Goal: Find contact information: Find contact information

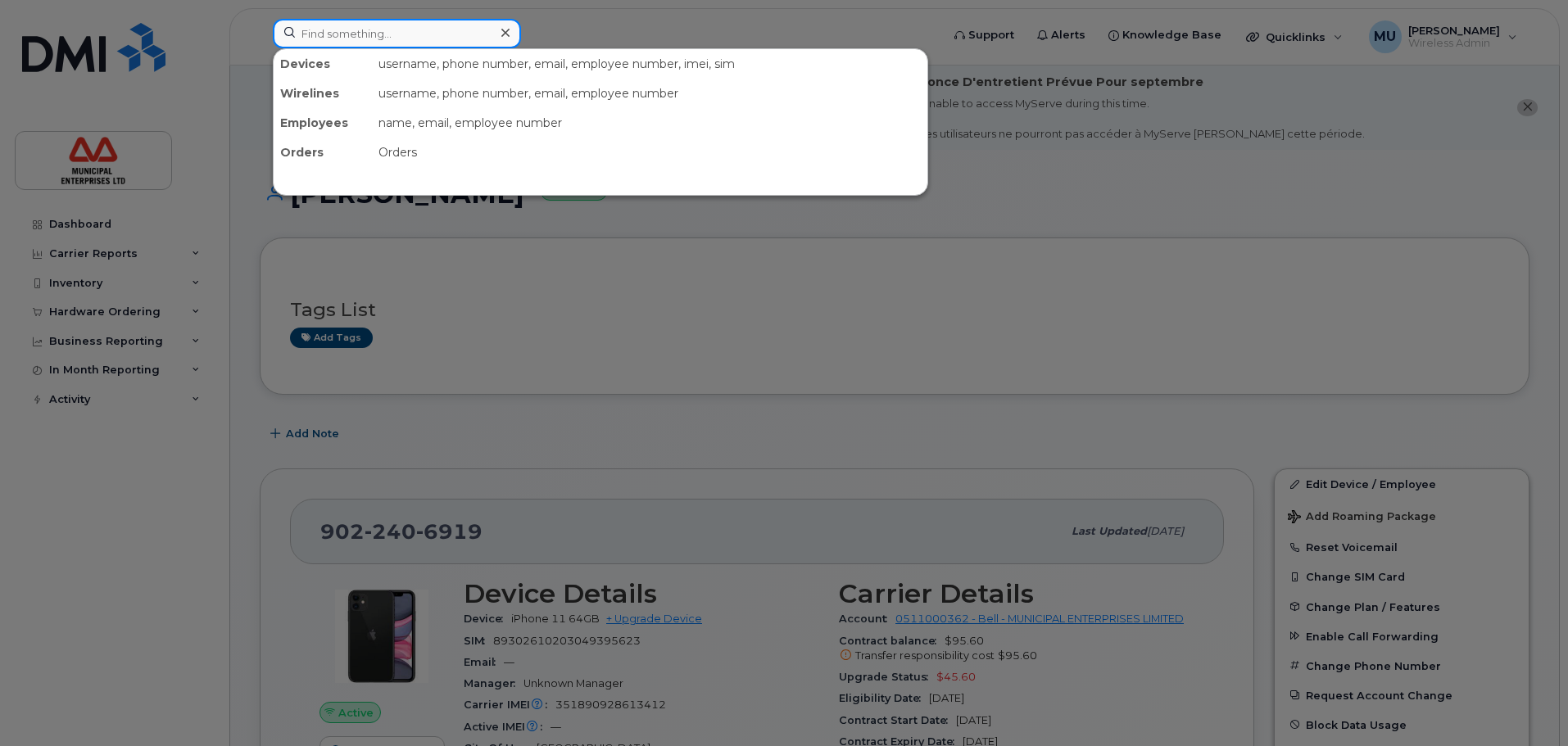
click at [394, 30] on input at bounding box center [397, 33] width 248 height 30
paste input "Various Merger Fight2"
type input "Various Merger Fight2"
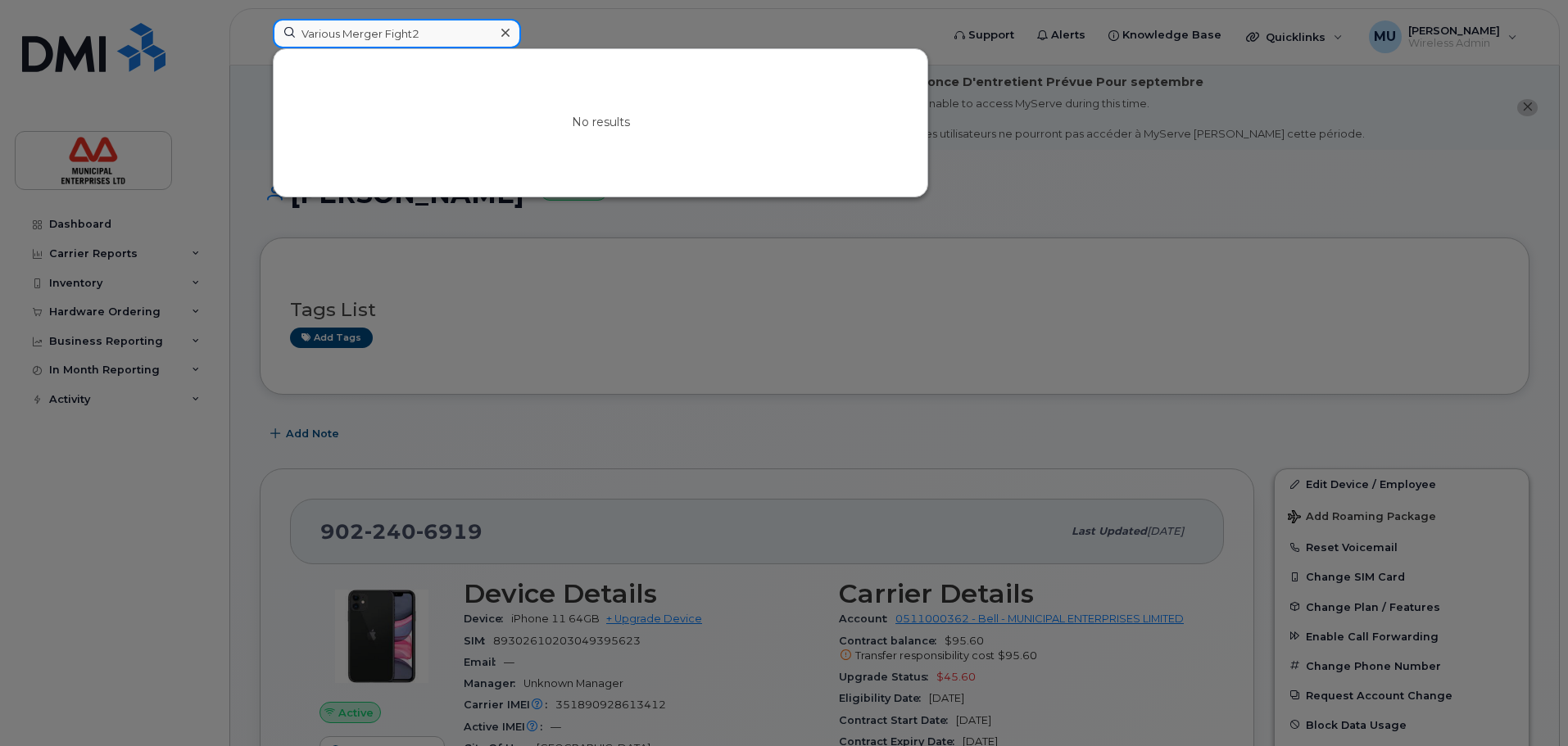
drag, startPoint x: 448, startPoint y: 35, endPoint x: 0, endPoint y: 13, distance: 448.5
click at [260, 19] on div "Various Merger Fight2 No results" at bounding box center [601, 37] width 683 height 36
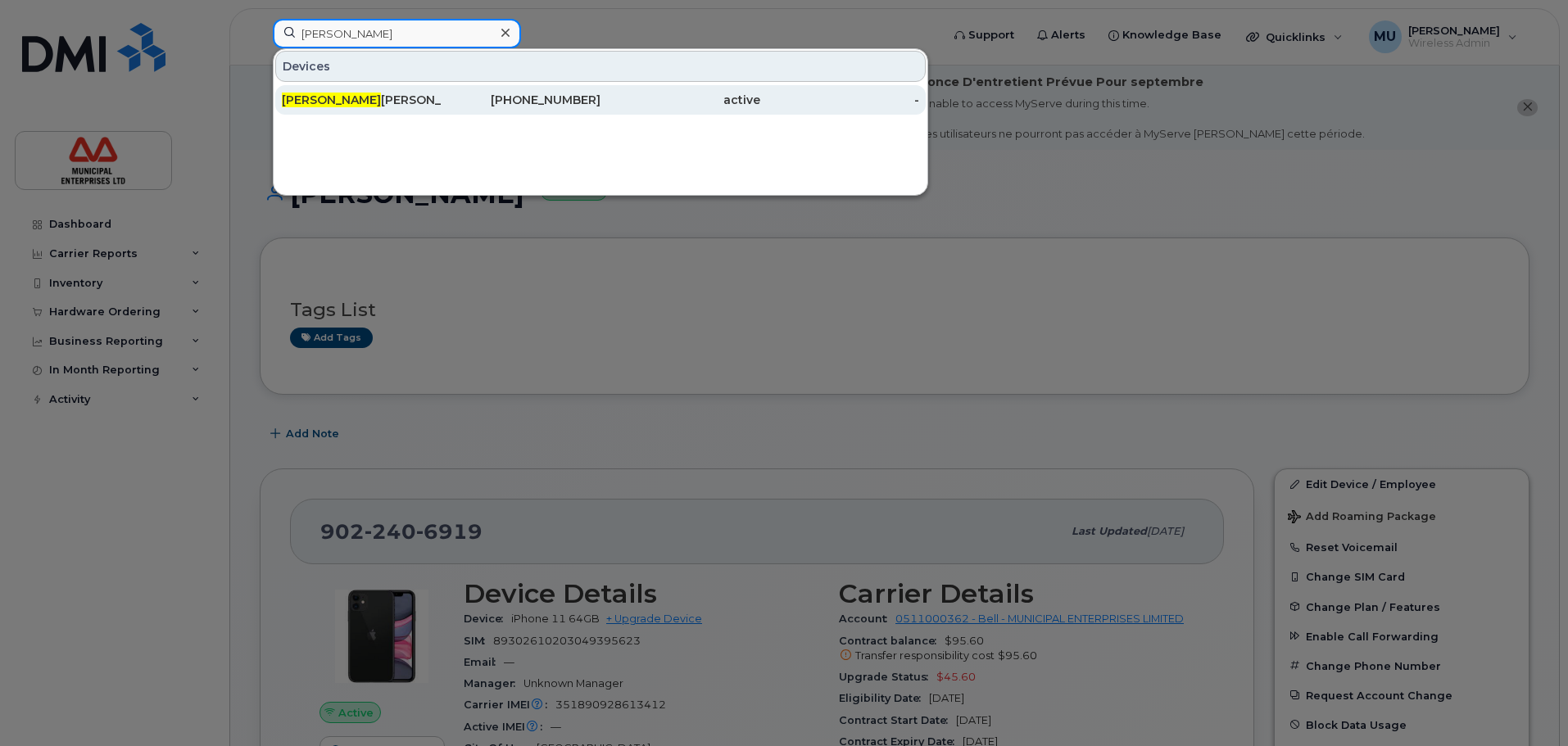
type input "Tom G"
drag, startPoint x: 311, startPoint y: 90, endPoint x: 302, endPoint y: 109, distance: 21.0
click at [311, 92] on div "Tom G reene" at bounding box center [362, 99] width 159 height 30
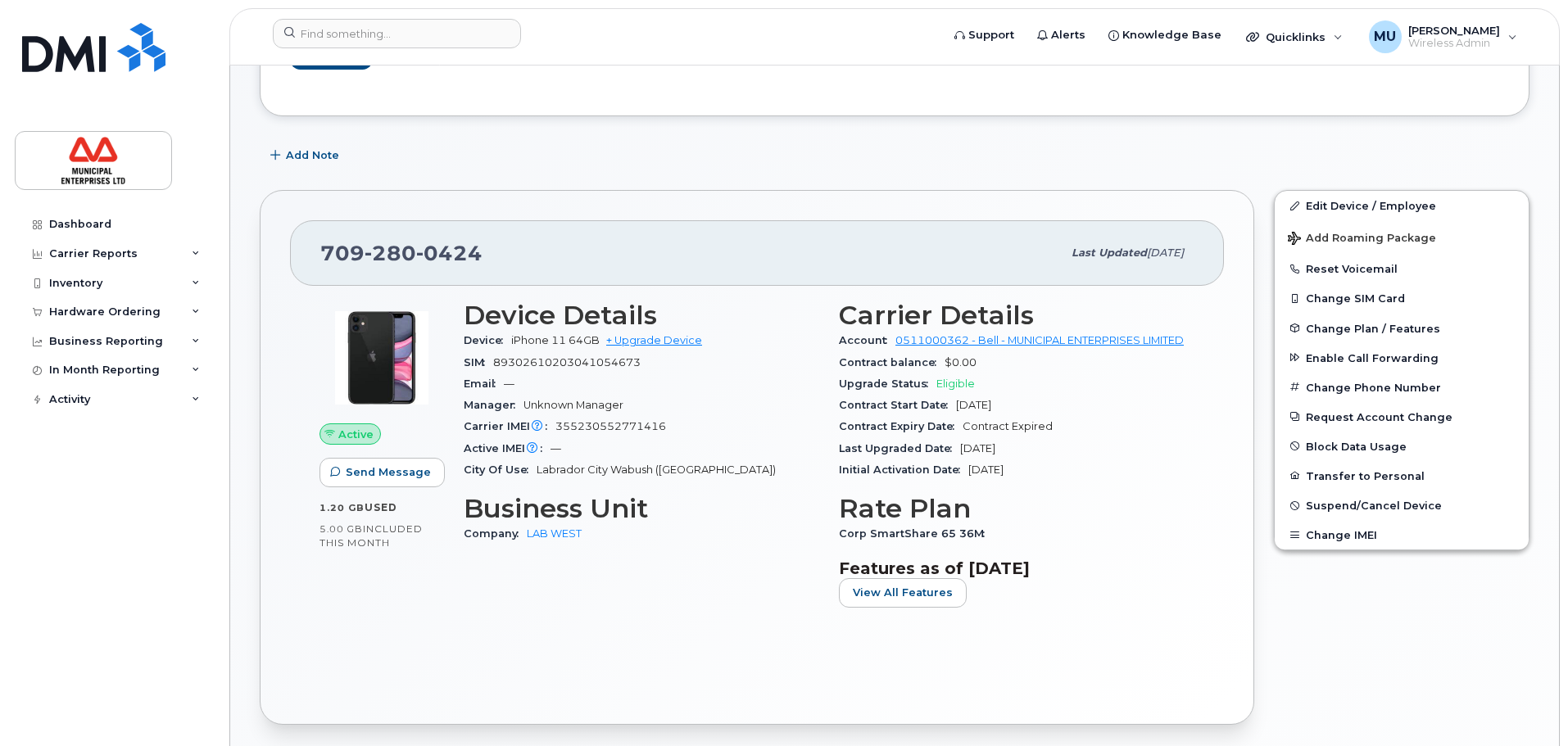
scroll to position [328, 0]
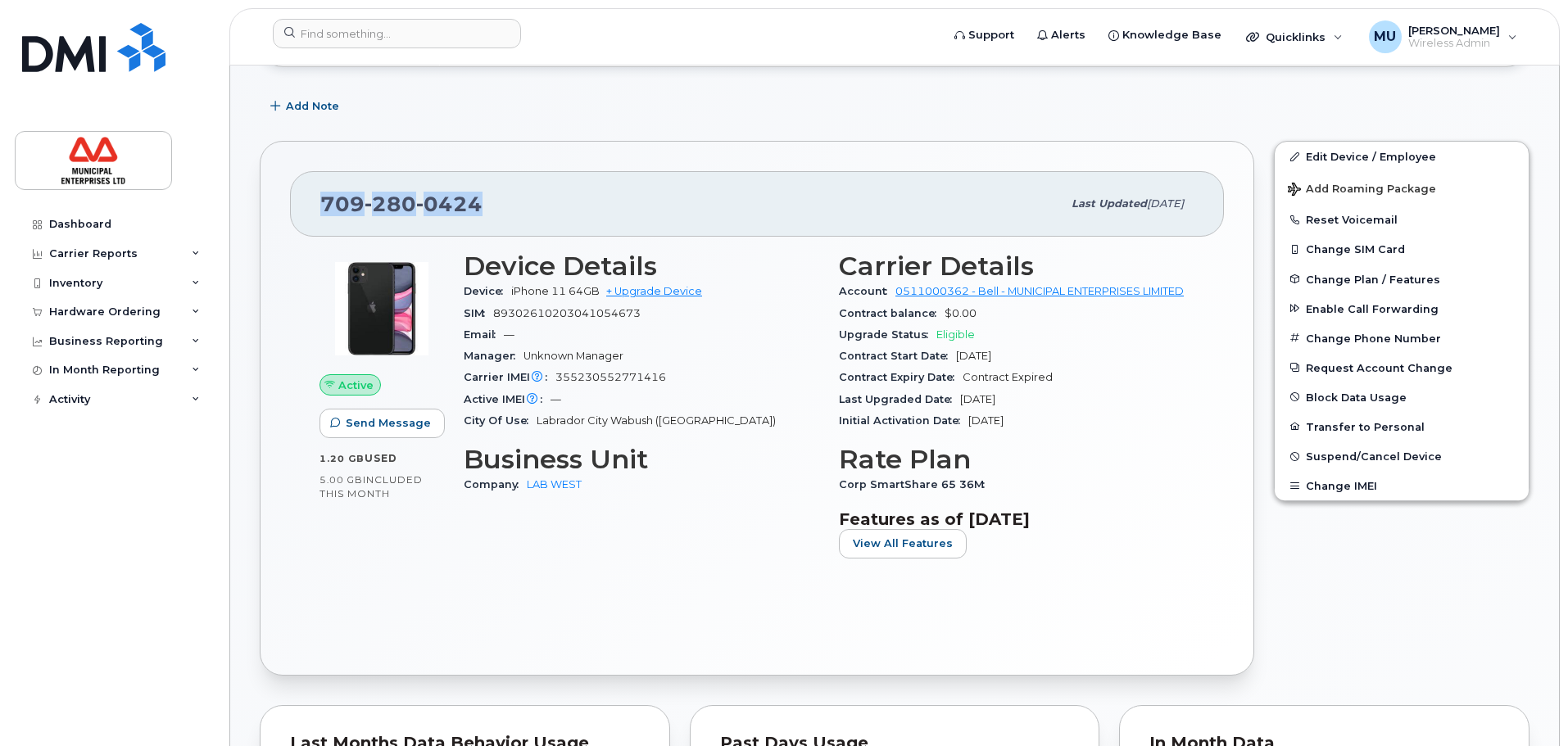
drag, startPoint x: 508, startPoint y: 201, endPoint x: 314, endPoint y: 203, distance: 194.0
click at [314, 203] on div "[PHONE_NUMBER] Last updated [DATE]" at bounding box center [757, 203] width 934 height 65
copy span "[PHONE_NUMBER]"
click at [510, 201] on div "[PHONE_NUMBER]" at bounding box center [691, 204] width 741 height 34
drag, startPoint x: 498, startPoint y: 206, endPoint x: 320, endPoint y: 215, distance: 178.2
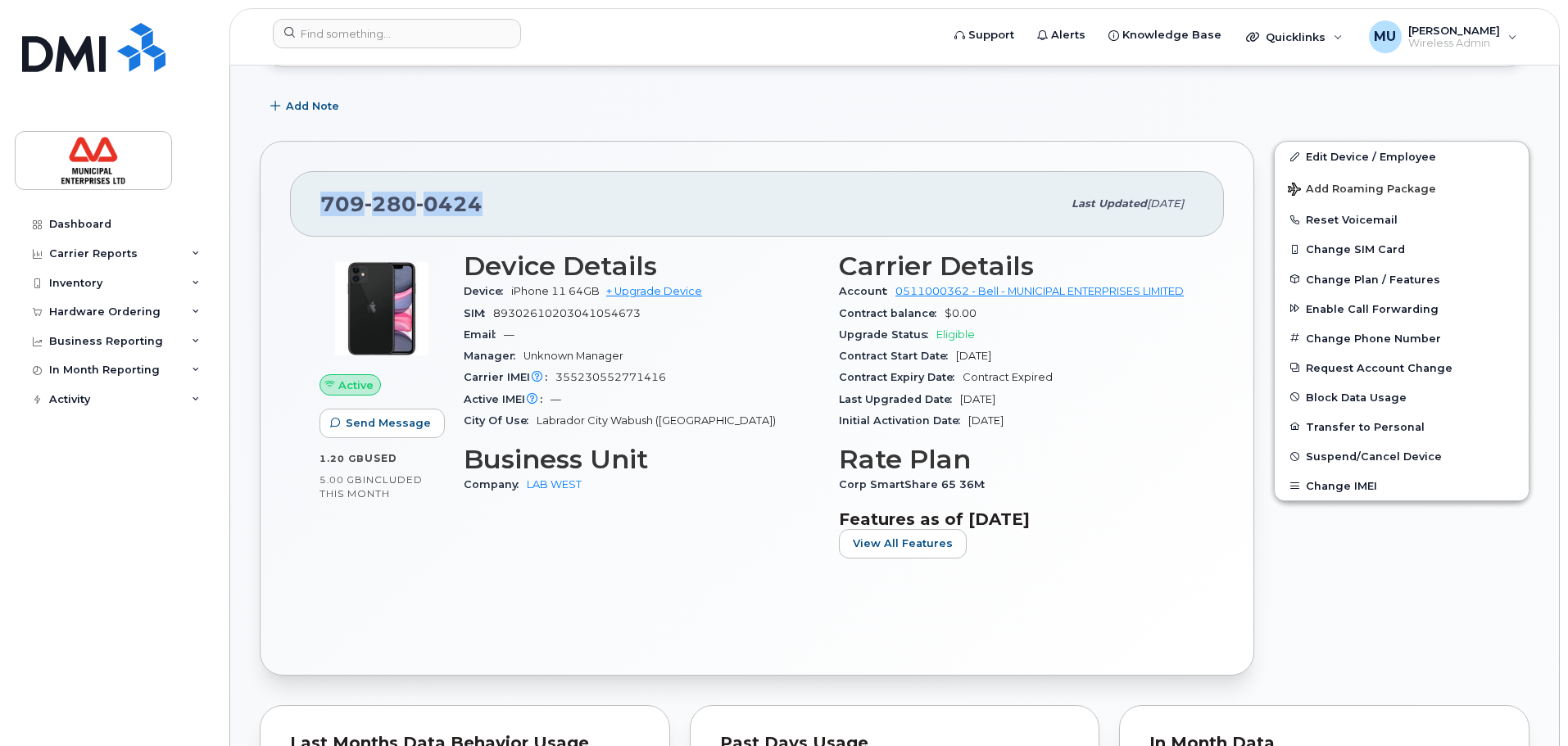
click at [320, 215] on div "[PHONE_NUMBER] Last updated [DATE]" at bounding box center [757, 203] width 934 height 65
copy span "[PHONE_NUMBER]"
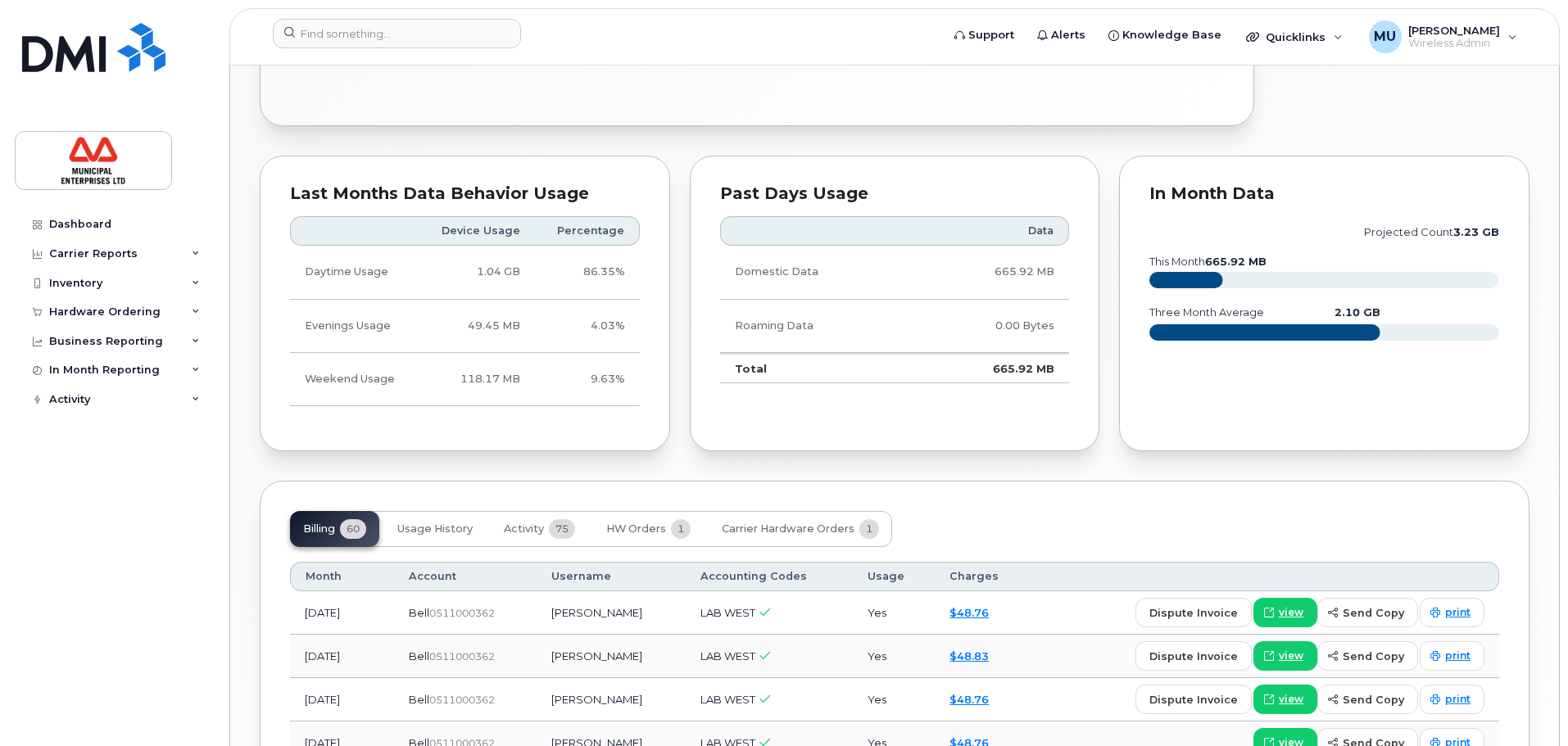
scroll to position [1147, 0]
